Goal: Check status: Check status

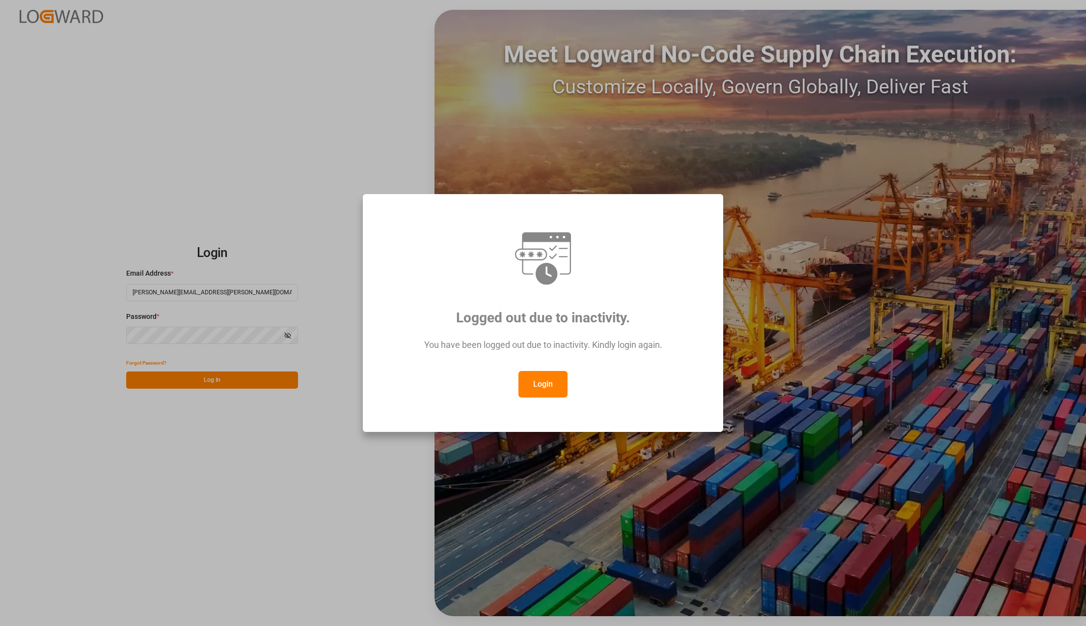
click at [568, 378] on div "Login" at bounding box center [543, 384] width 324 height 27
click at [548, 386] on button "Login" at bounding box center [543, 384] width 49 height 27
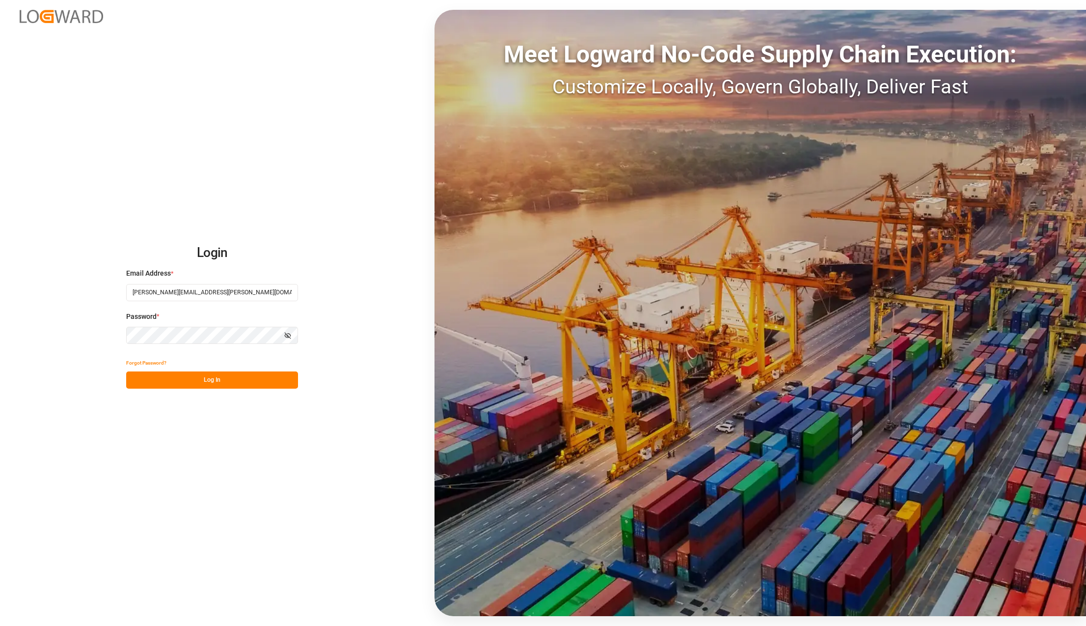
click at [270, 386] on button "Log In" at bounding box center [212, 379] width 172 height 17
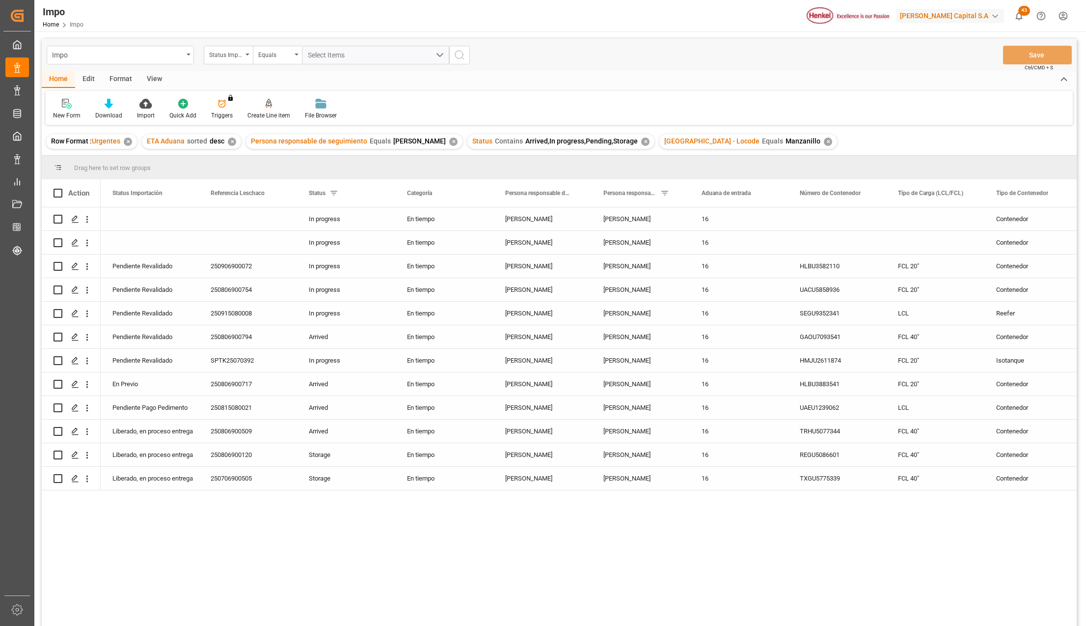
click at [824, 140] on div "✕" at bounding box center [828, 142] width 8 height 8
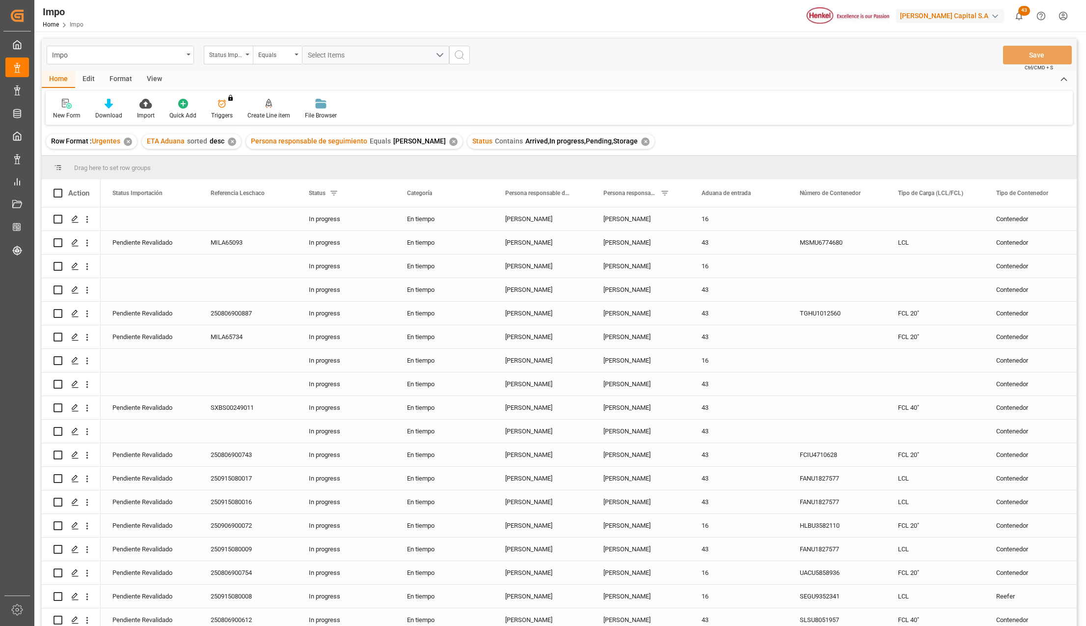
click at [153, 74] on div "View" at bounding box center [154, 79] width 30 height 17
drag, startPoint x: 108, startPoint y: 105, endPoint x: 112, endPoint y: 114, distance: 9.9
click at [108, 106] on icon at bounding box center [112, 104] width 10 height 10
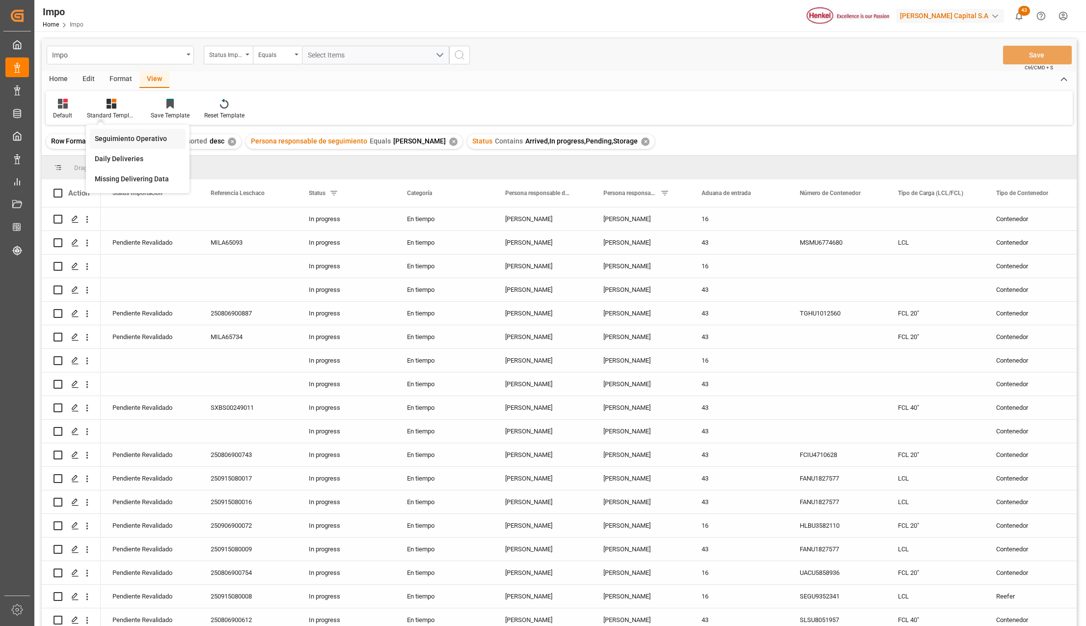
click at [114, 134] on div "Seguimiento Operativo" at bounding box center [138, 139] width 86 height 10
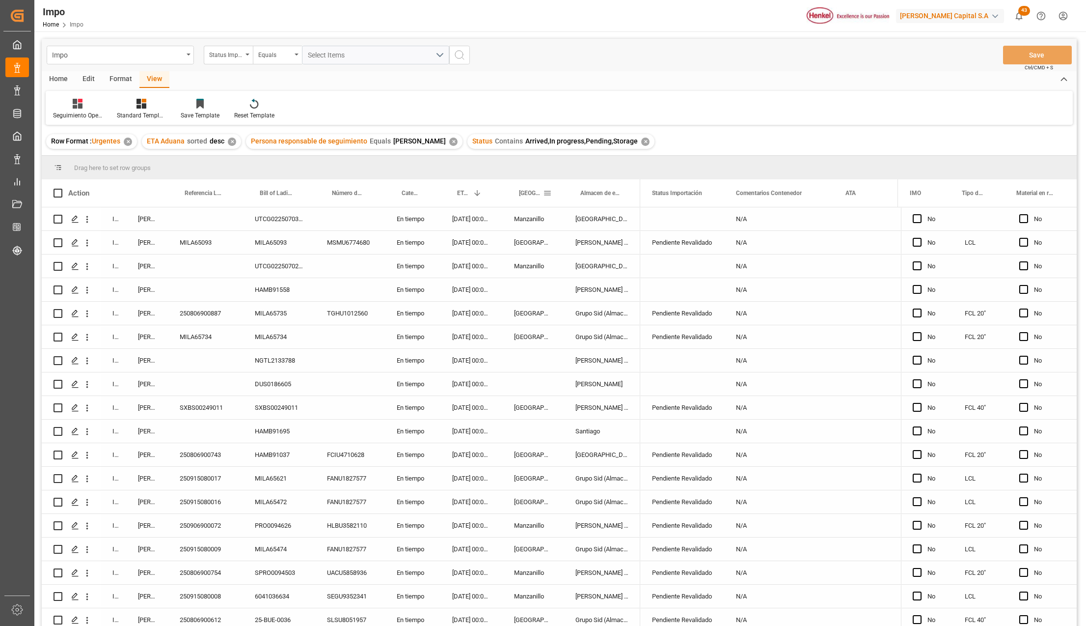
click at [547, 195] on span at bounding box center [547, 193] width 9 height 9
click at [606, 199] on span "filter" at bounding box center [619, 195] width 54 height 18
click at [562, 239] on input "Filter Value" at bounding box center [593, 246] width 96 height 20
type input "[GEOGRAPHIC_DATA]"
click at [600, 276] on button "Apply" at bounding box center [605, 277] width 18 height 10
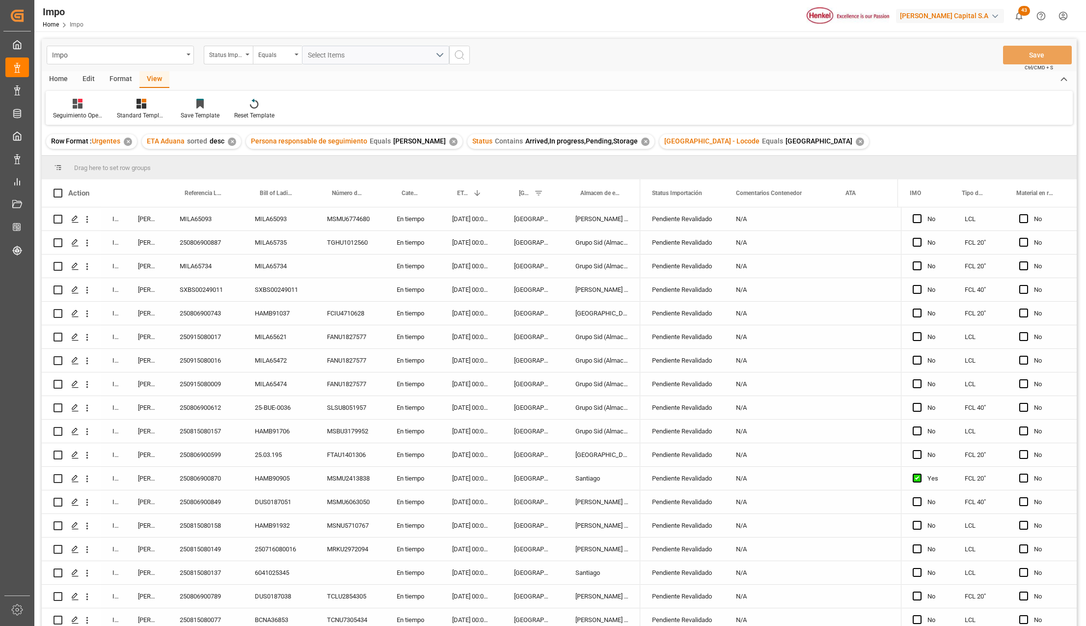
click at [195, 264] on div "MILA65734" at bounding box center [205, 265] width 75 height 23
click at [195, 264] on input "MILA65734" at bounding box center [205, 271] width 59 height 19
click at [230, 270] on input "250906900132" at bounding box center [205, 271] width 59 height 19
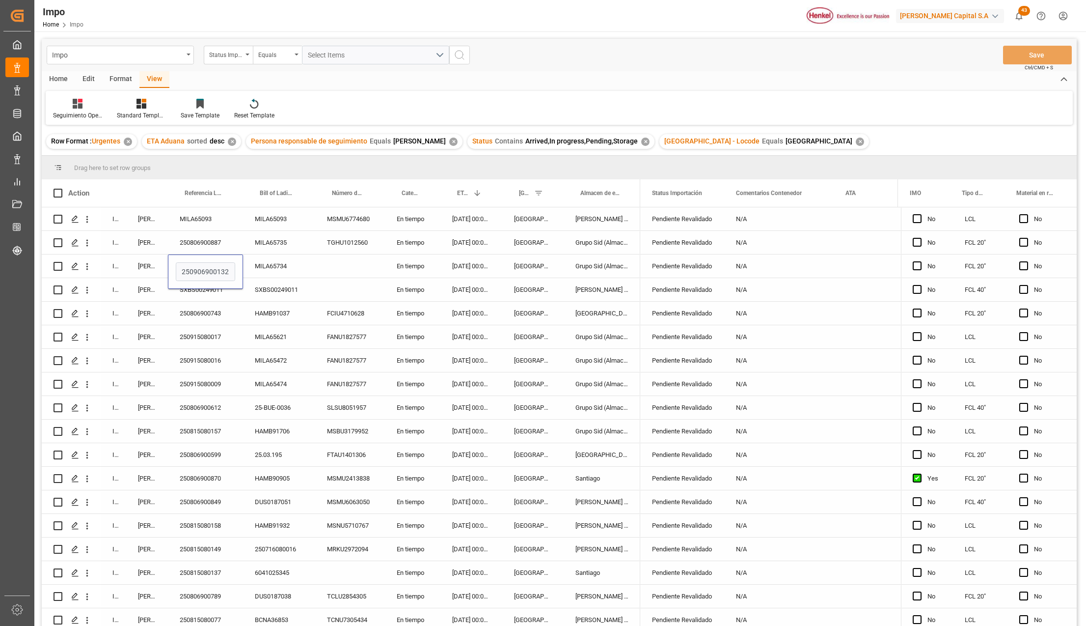
type input "250906900132"
click at [275, 323] on div "HAMB91037" at bounding box center [279, 313] width 72 height 23
click at [1024, 53] on button "Save" at bounding box center [1037, 55] width 69 height 19
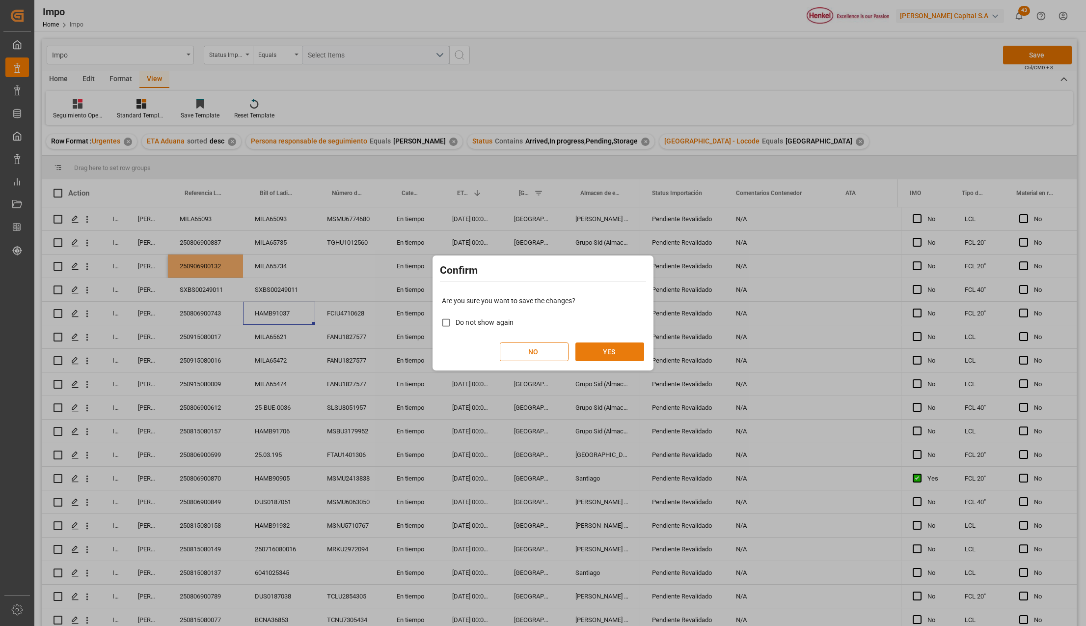
click at [612, 355] on button "YES" at bounding box center [610, 351] width 69 height 19
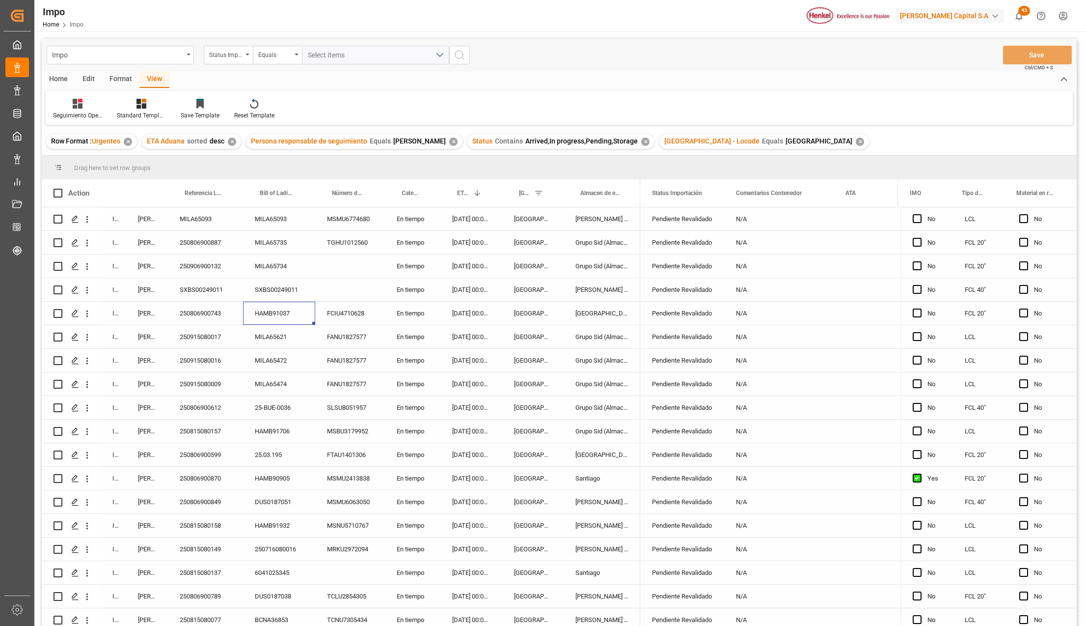
click at [406, 475] on div "En tiempo" at bounding box center [413, 478] width 56 height 23
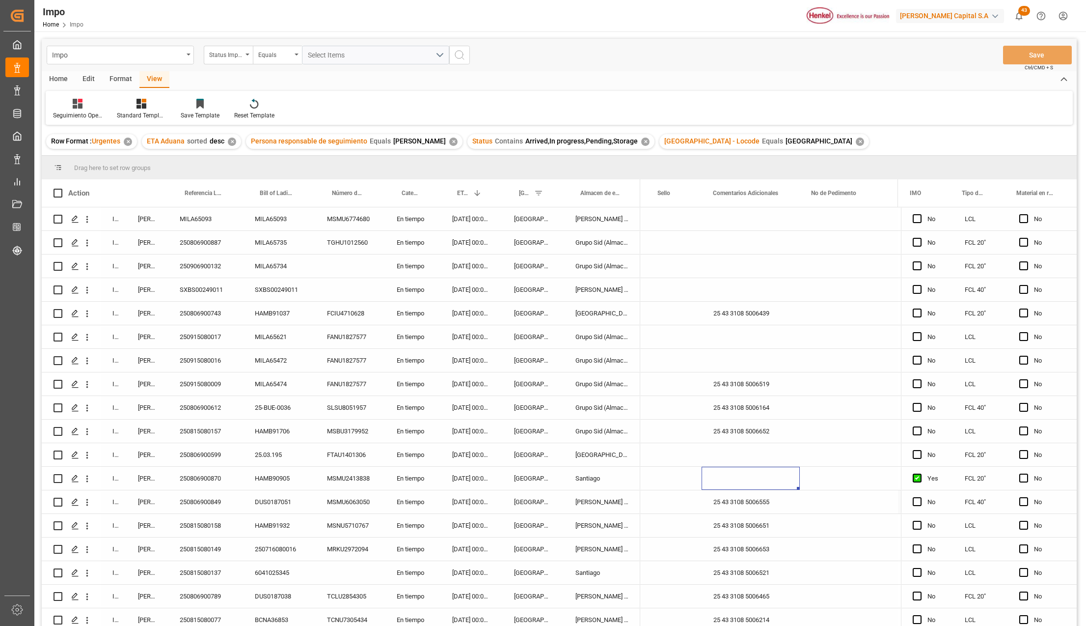
scroll to position [0, 2308]
click at [757, 474] on div "Press SPACE to select this row." at bounding box center [751, 478] width 98 height 23
click at [752, 484] on input "Press SPACE to select this row." at bounding box center [751, 483] width 83 height 19
paste input "25 43 3108 5006627"
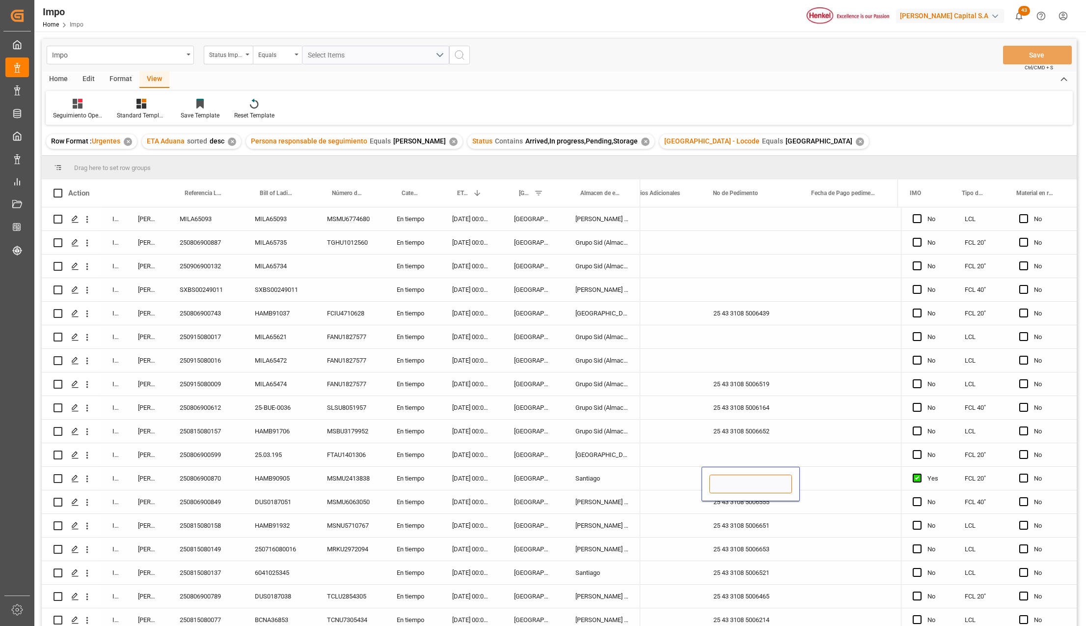
type input "25 43 3108 5006627"
click at [783, 529] on div "25 43 3108 5006651" at bounding box center [751, 525] width 98 height 23
click at [1037, 52] on button "Save" at bounding box center [1037, 55] width 69 height 19
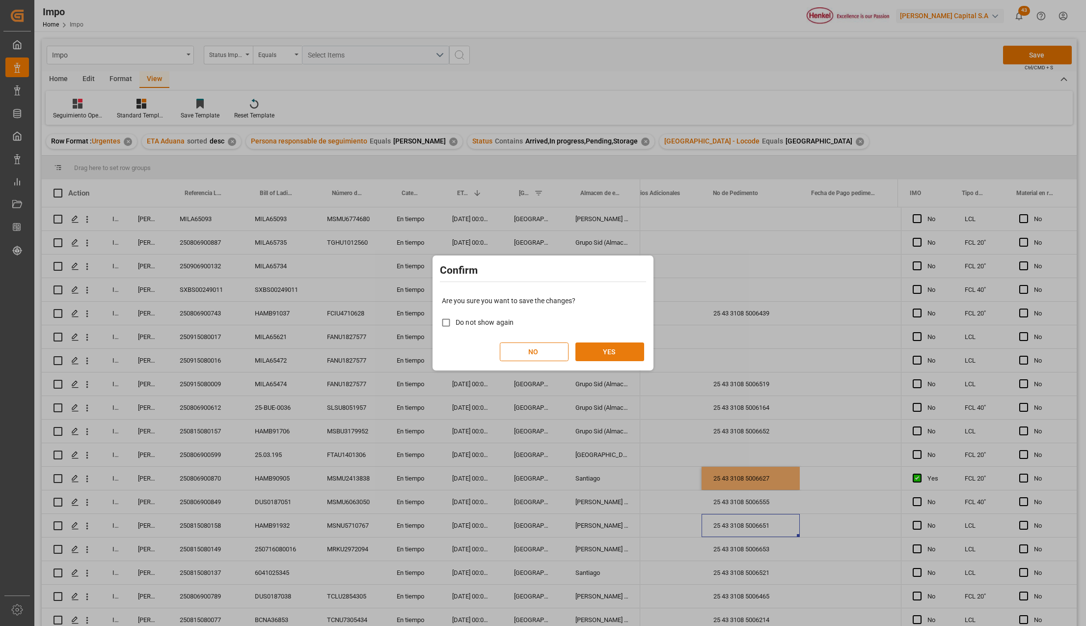
click at [597, 350] on button "YES" at bounding box center [610, 351] width 69 height 19
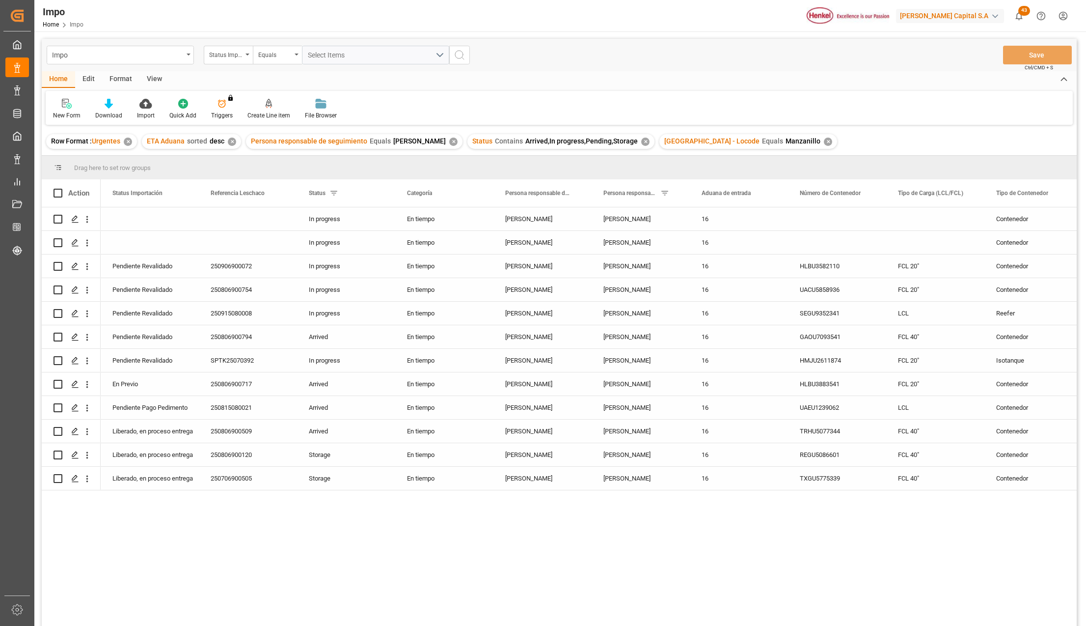
click at [153, 75] on div "View" at bounding box center [154, 79] width 30 height 17
click at [103, 116] on div "Standard Templates" at bounding box center [111, 115] width 49 height 9
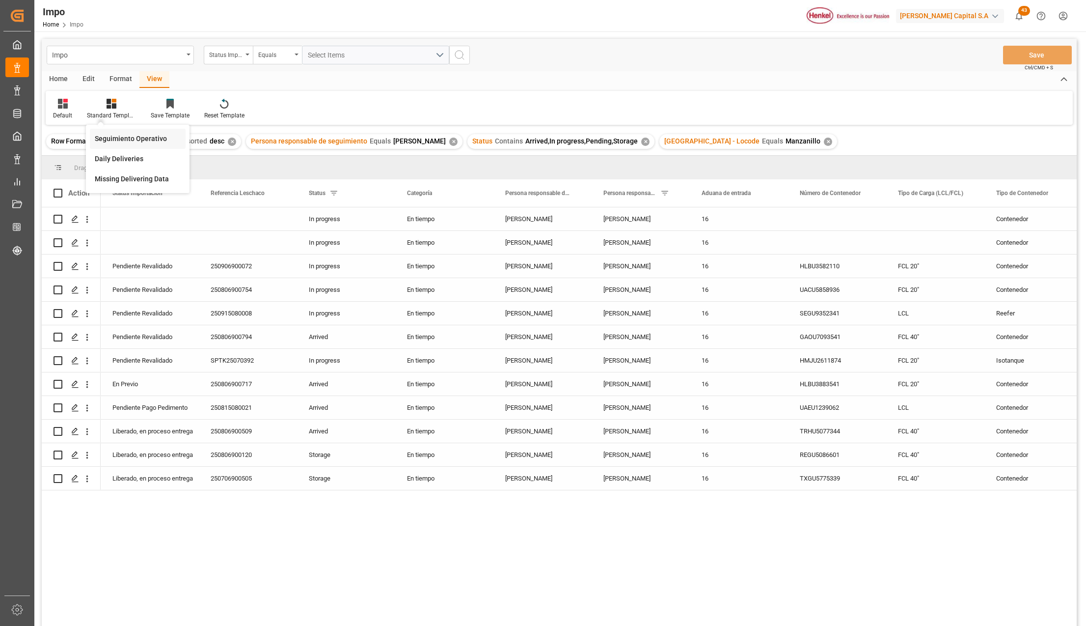
click at [115, 134] on div "Seguimiento Operativo" at bounding box center [138, 139] width 86 height 10
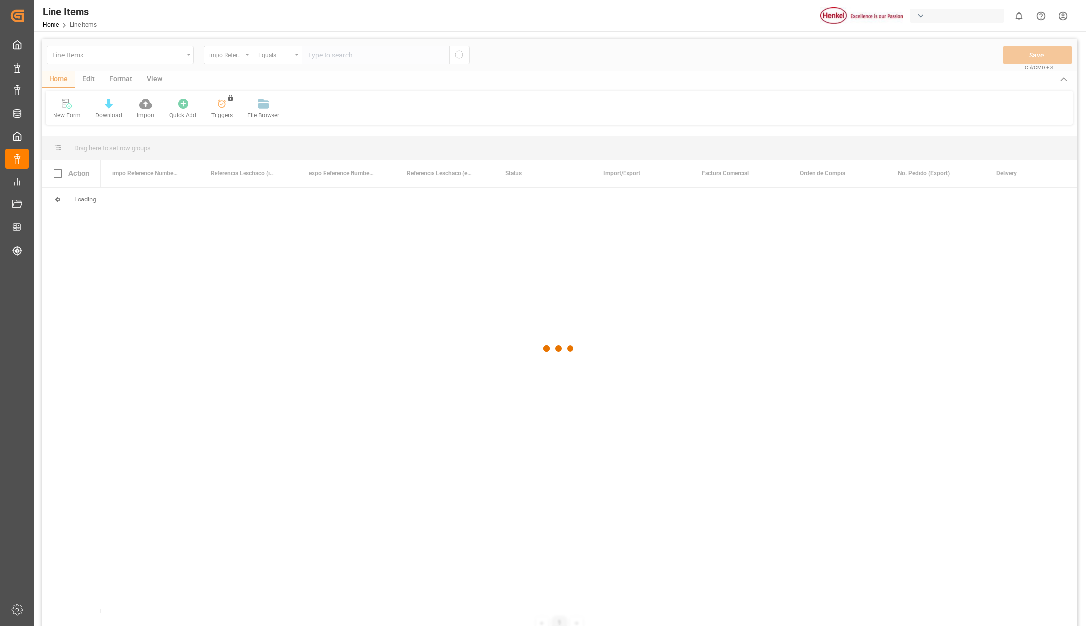
click at [192, 56] on div at bounding box center [559, 349] width 1035 height 620
click at [189, 56] on div at bounding box center [559, 349] width 1035 height 620
click at [187, 56] on div at bounding box center [559, 349] width 1035 height 620
click at [189, 56] on div at bounding box center [559, 349] width 1035 height 620
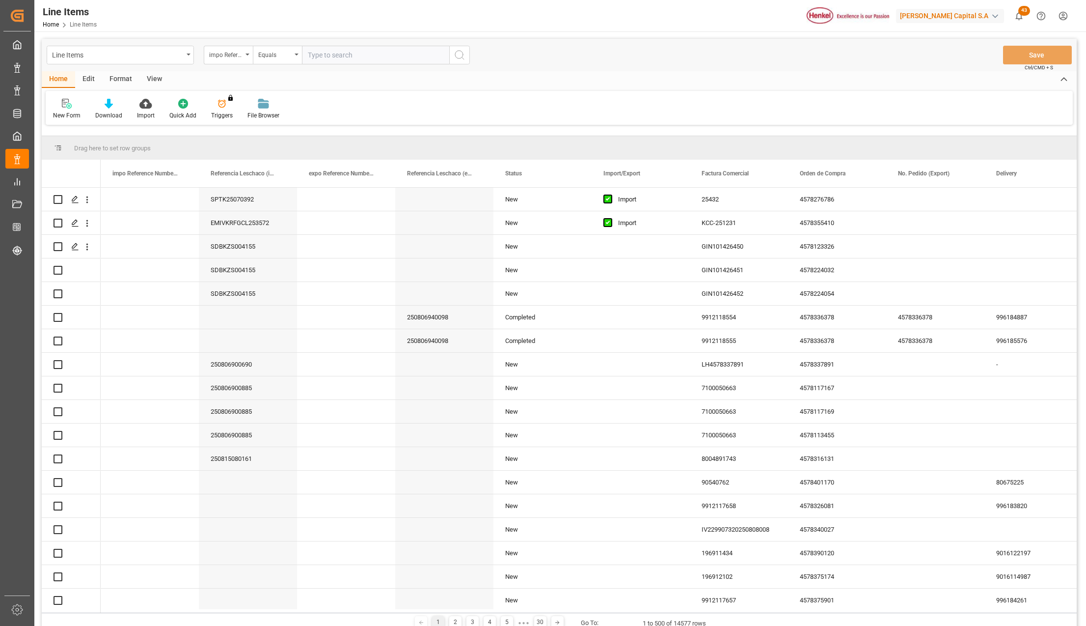
click at [191, 56] on div "Line Items" at bounding box center [120, 55] width 147 height 19
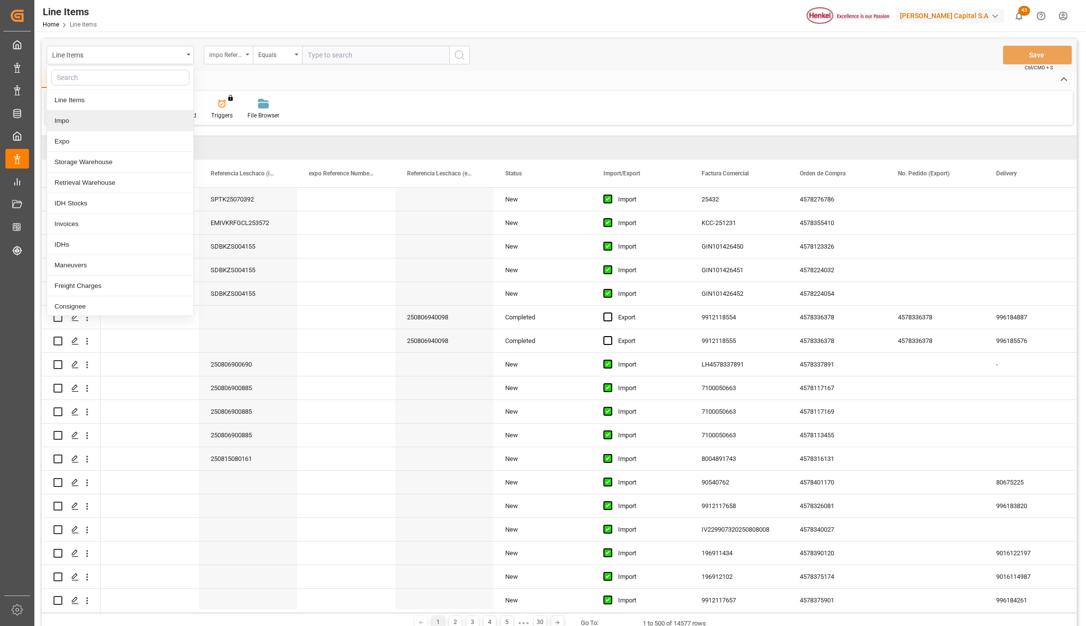
click at [72, 118] on div "Impo" at bounding box center [120, 121] width 146 height 21
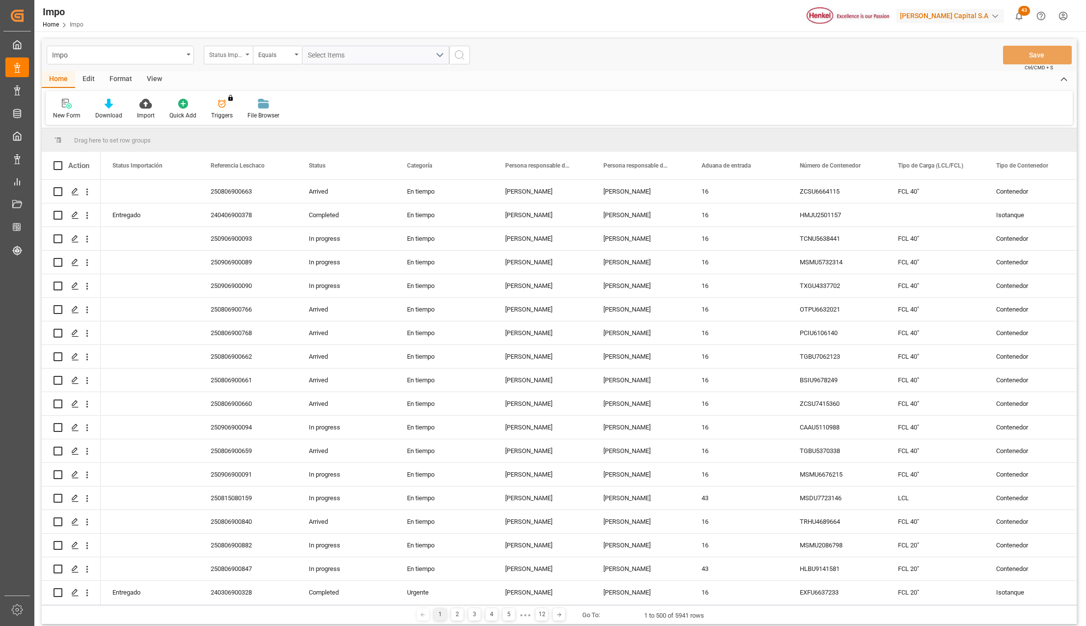
click at [250, 52] on div "Status Importación" at bounding box center [228, 55] width 49 height 19
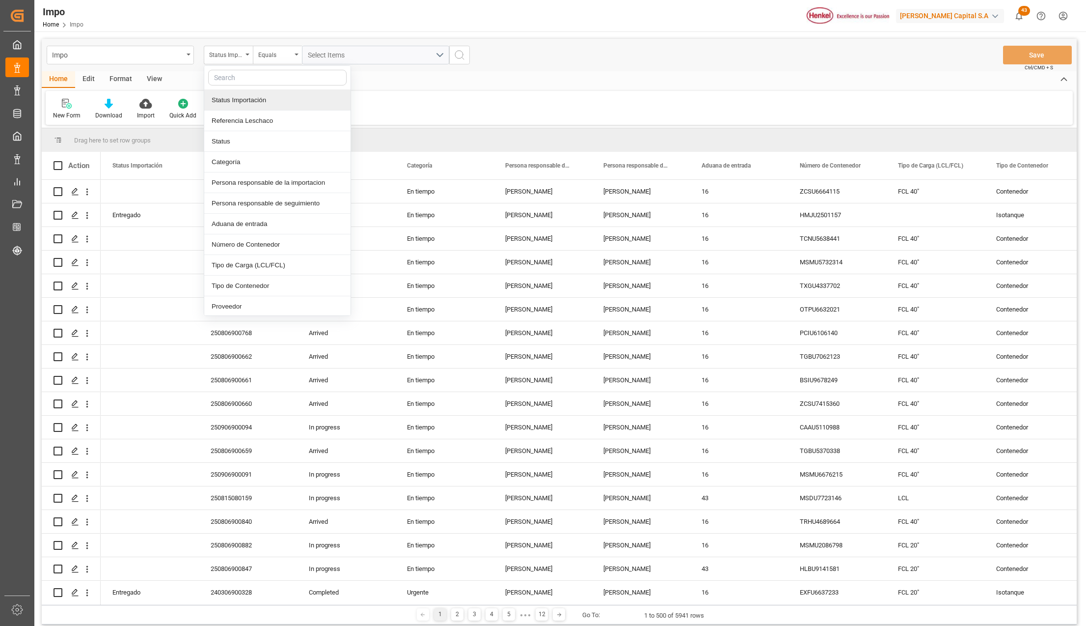
click at [233, 84] on input "text" at bounding box center [277, 78] width 139 height 16
type input "idh"
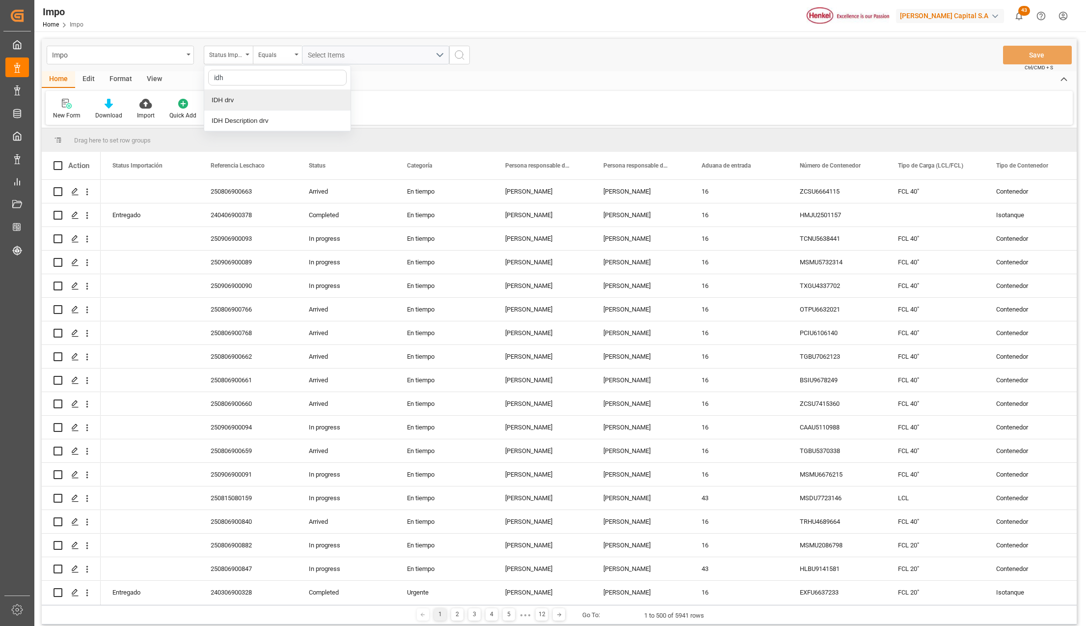
click at [240, 100] on div "IDH drv" at bounding box center [277, 100] width 146 height 21
click at [317, 59] on input "text" at bounding box center [375, 55] width 147 height 19
type input "2852952"
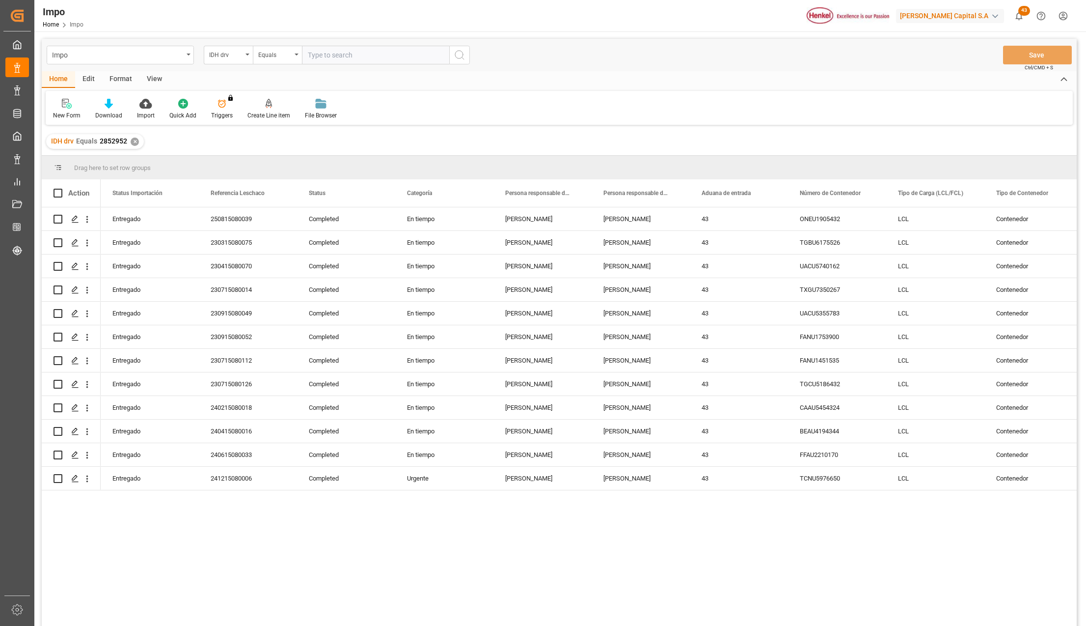
click at [152, 78] on div "View" at bounding box center [154, 79] width 30 height 17
click at [122, 113] on div "Standard Templates" at bounding box center [111, 115] width 49 height 9
click at [118, 139] on div "Seguimiento Operativo" at bounding box center [138, 139] width 86 height 10
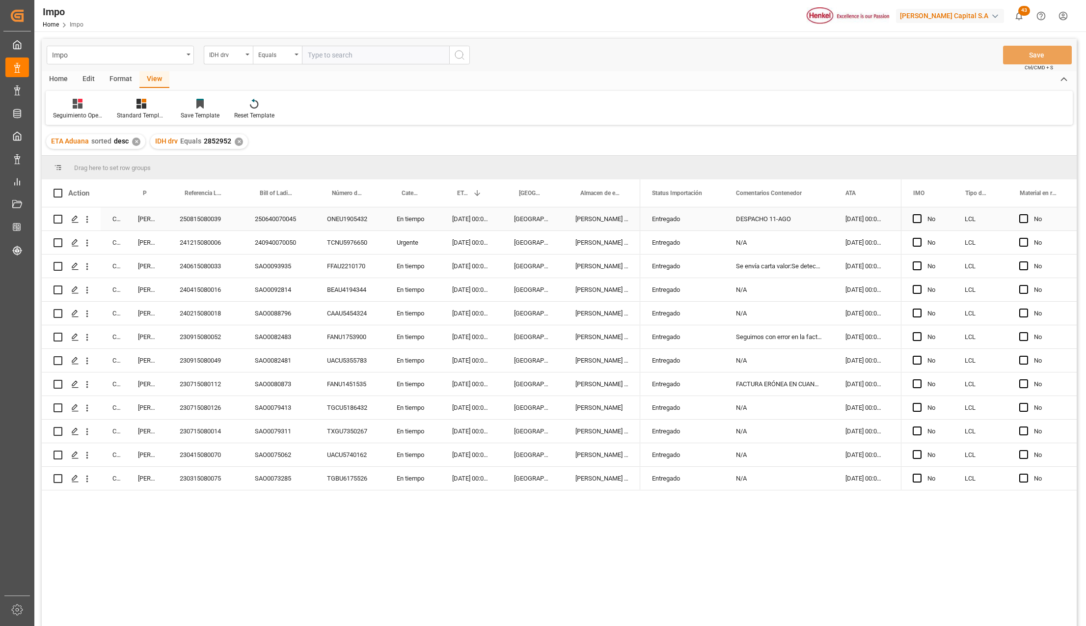
click at [141, 219] on div "[PERSON_NAME]" at bounding box center [147, 218] width 42 height 23
click at [192, 213] on div "250815080039" at bounding box center [205, 218] width 75 height 23
